Goal: Information Seeking & Learning: Learn about a topic

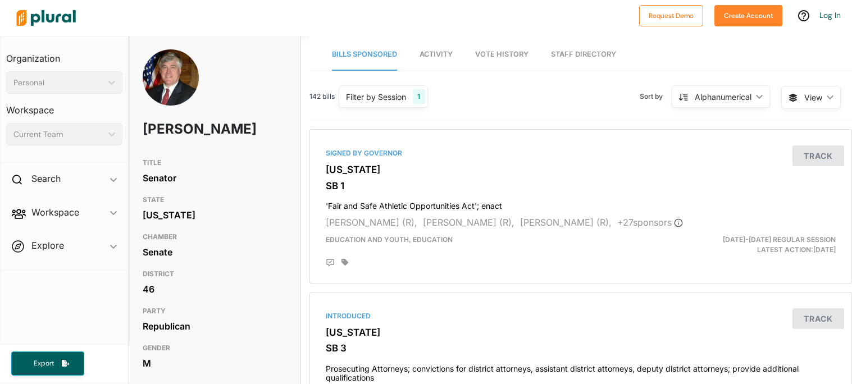
scroll to position [19, 0]
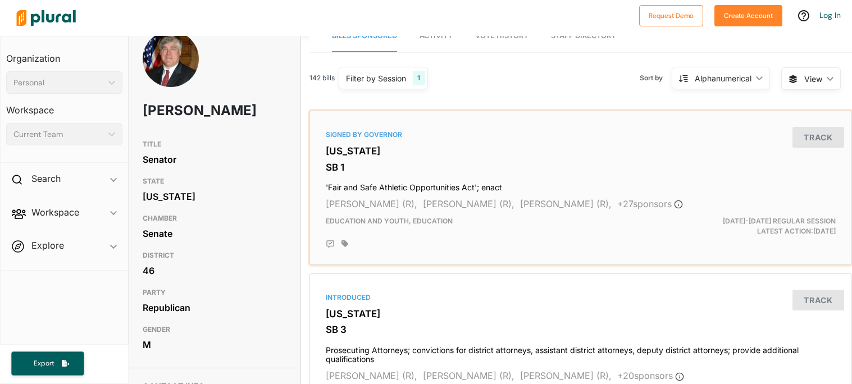
click at [480, 222] on div "Education and Youth, Education" at bounding box center [492, 226] width 351 height 20
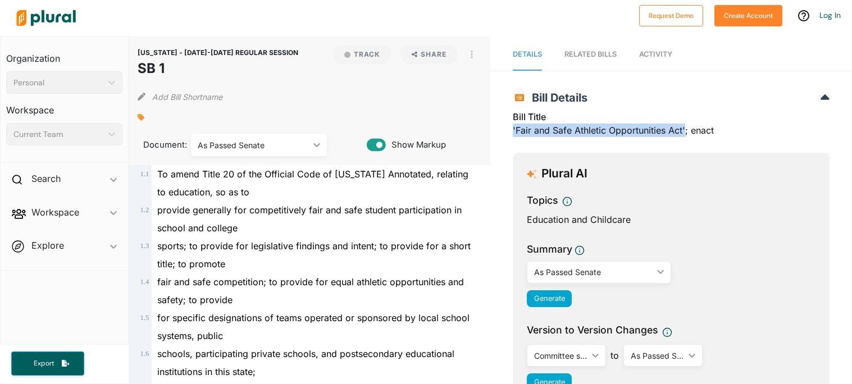
drag, startPoint x: 509, startPoint y: 130, endPoint x: 684, endPoint y: 137, distance: 174.8
copy div "'Fair and Safe Athletic Opportunities Act'"
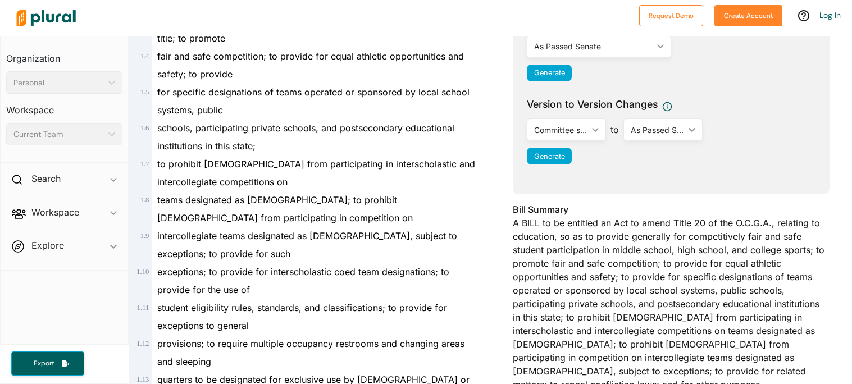
scroll to position [227, 0]
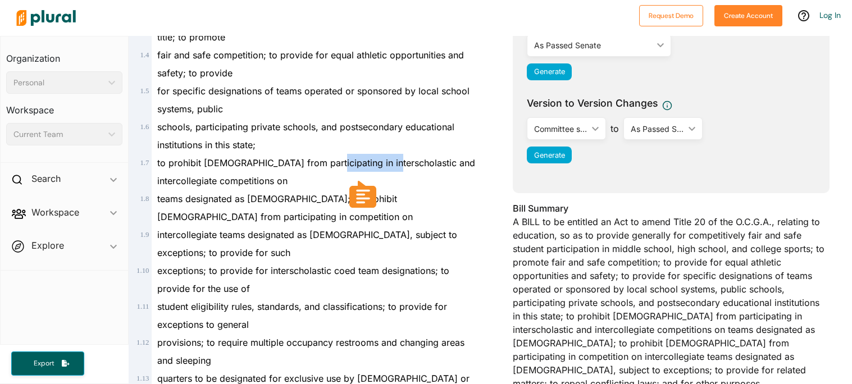
click at [367, 131] on span "schools, participating private schools, and postsecondary educational instituti…" at bounding box center [305, 135] width 297 height 29
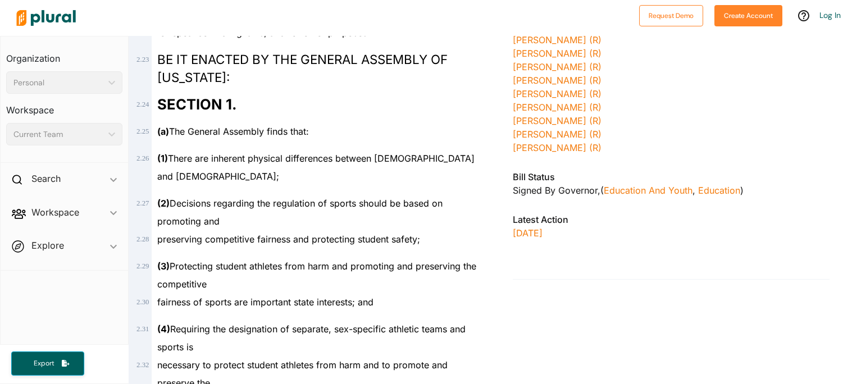
scroll to position [914, 0]
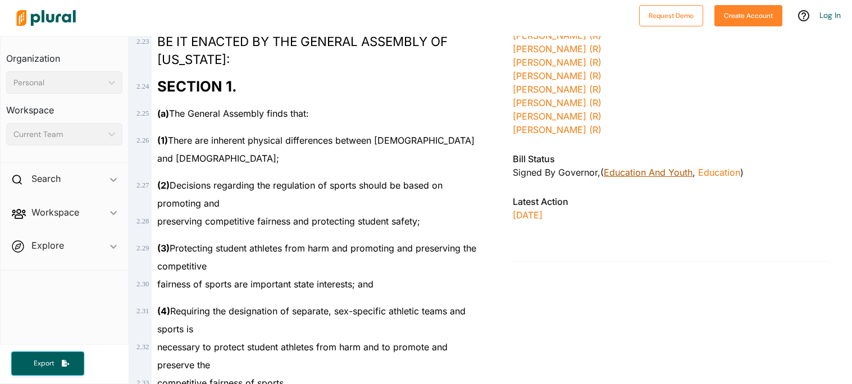
click at [682, 167] on link "Education and Youth" at bounding box center [648, 172] width 89 height 11
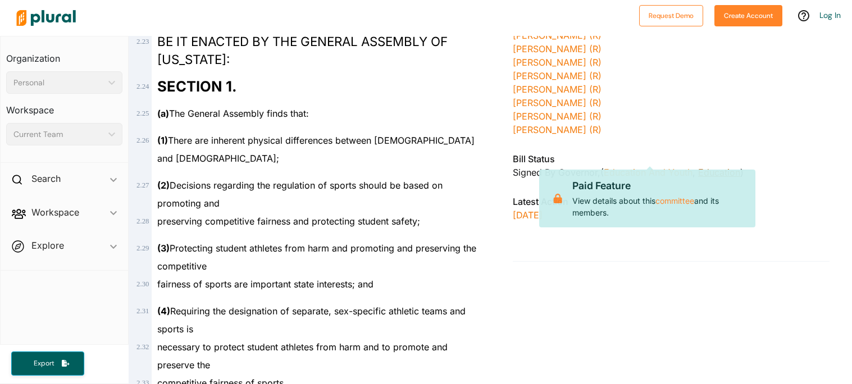
click at [718, 167] on link "Education" at bounding box center [719, 172] width 42 height 11
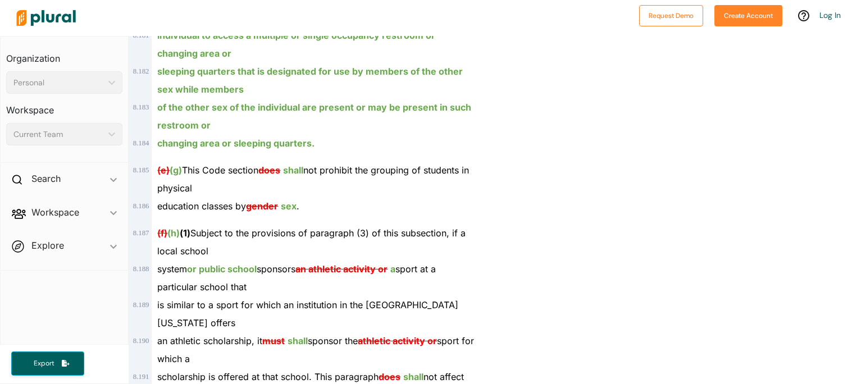
scroll to position [6198, 0]
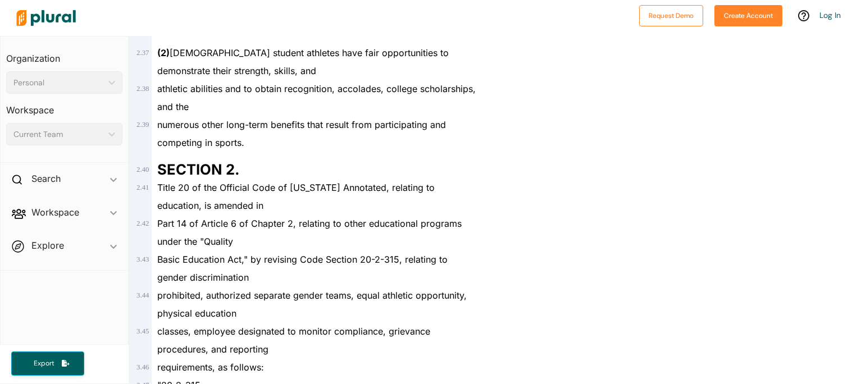
scroll to position [0, 0]
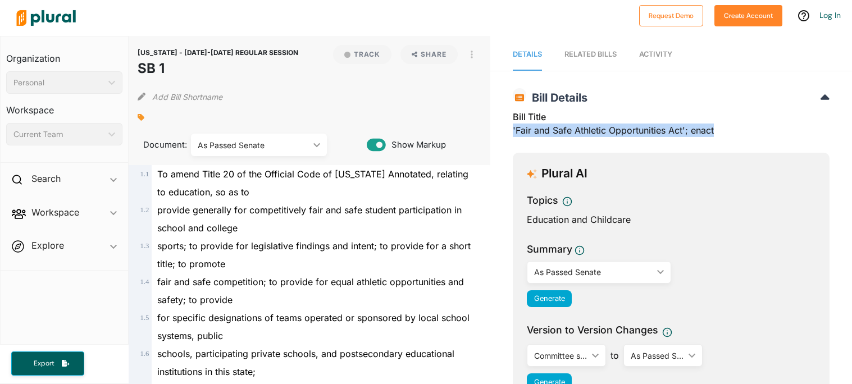
drag, startPoint x: 506, startPoint y: 129, endPoint x: 720, endPoint y: 134, distance: 213.4
copy div "'Fair and Safe Athletic Opportunities Act'; enact"
drag, startPoint x: 515, startPoint y: 131, endPoint x: 681, endPoint y: 133, distance: 165.7
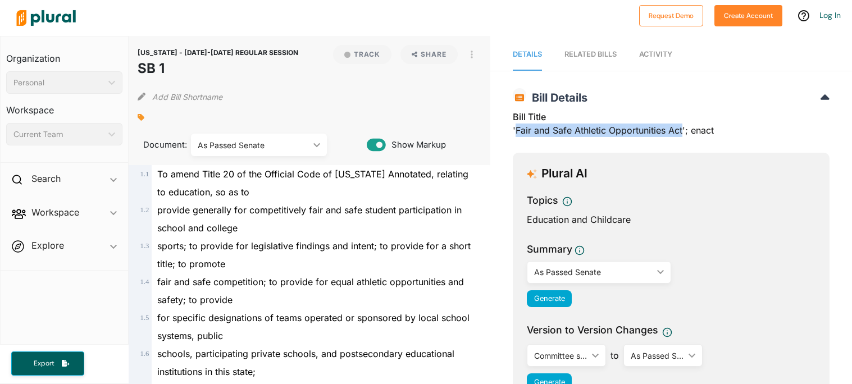
click at [681, 133] on div "Bill Title 'Fair and Safe Athletic Opportunities Act'; enact" at bounding box center [671, 127] width 317 height 34
copy div "Fair and Safe Athletic Opportunities Act"
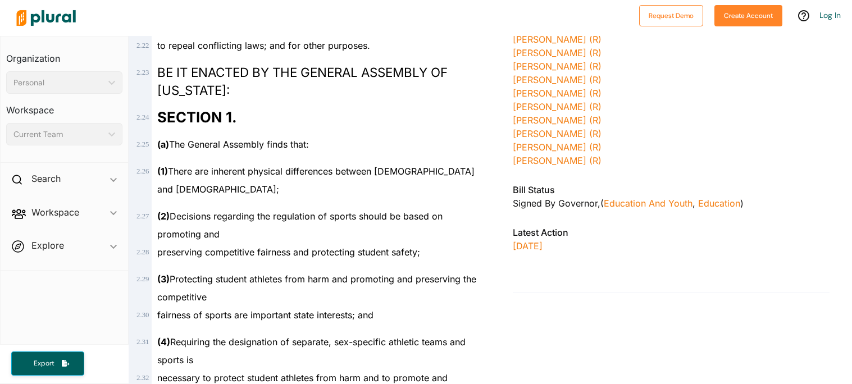
scroll to position [886, 0]
